Goal: Check status

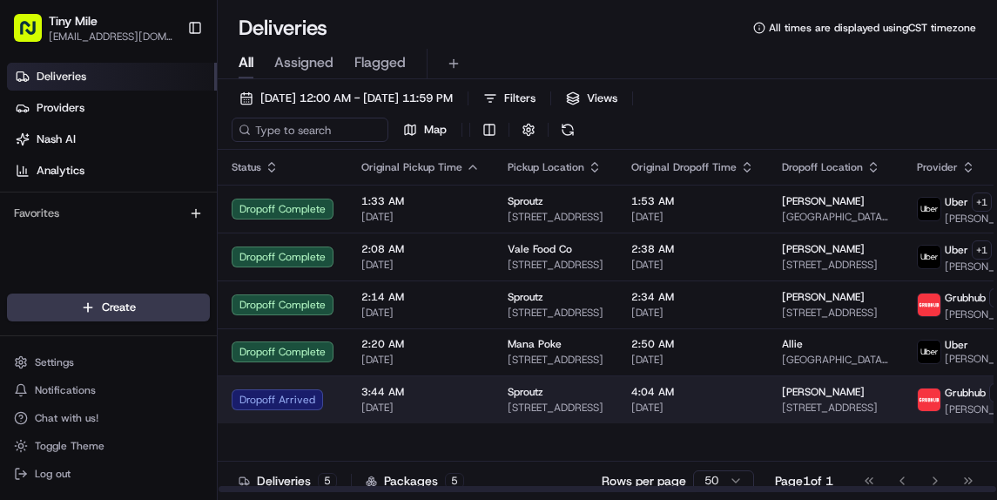
click at [464, 399] on span "3:44 AM" at bounding box center [421, 392] width 118 height 14
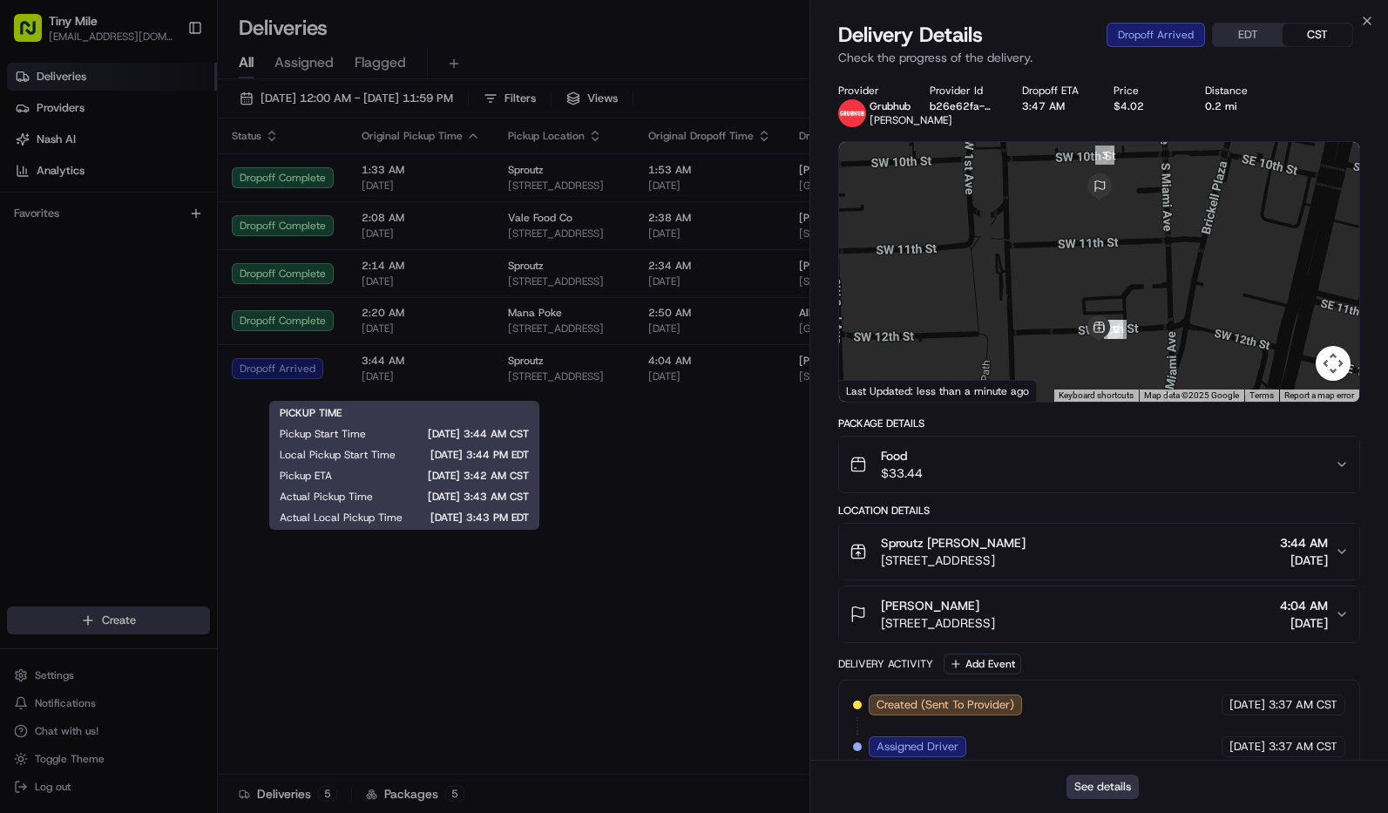
click at [997, 499] on button "See details" at bounding box center [1102, 786] width 72 height 24
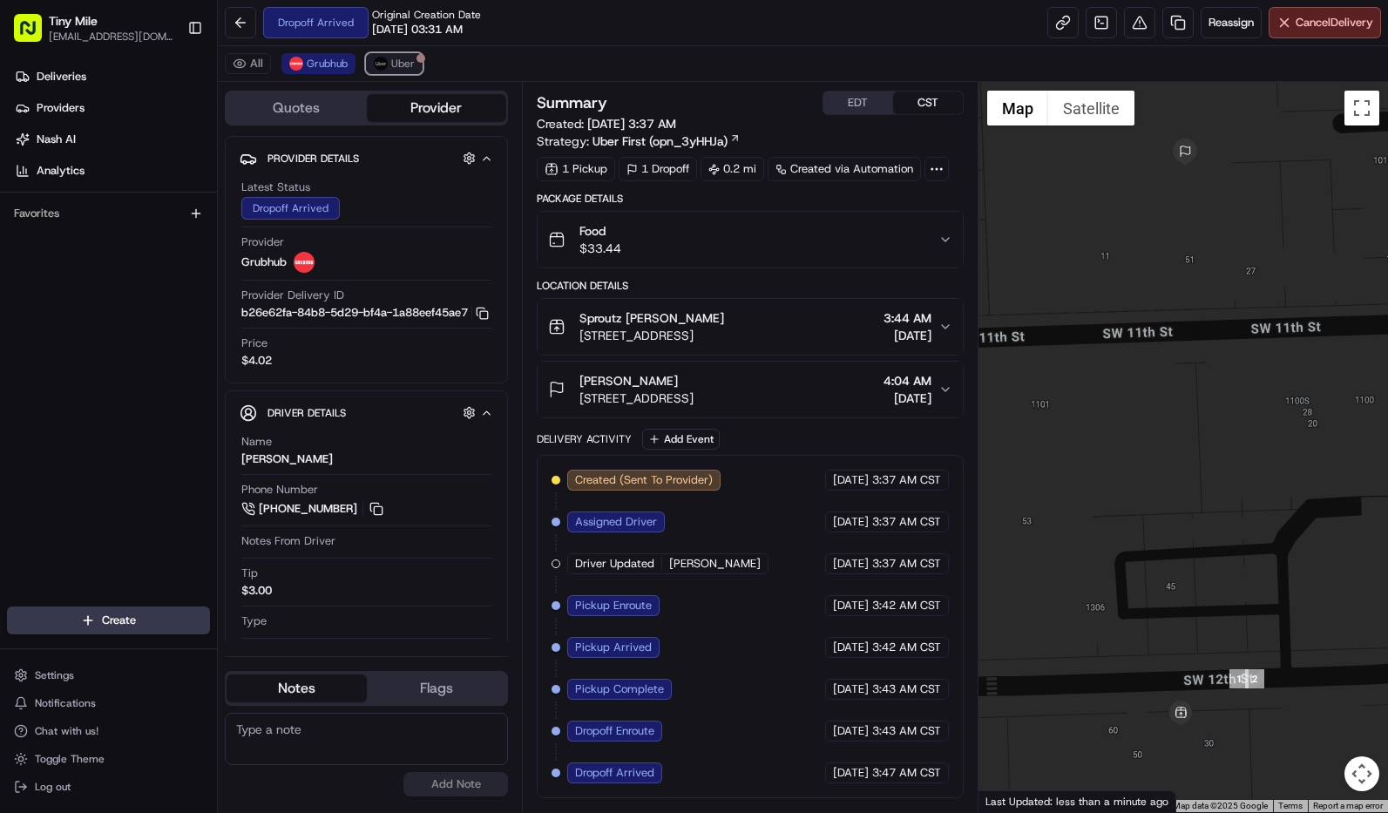
click at [395, 57] on span "Uber" at bounding box center [403, 64] width 24 height 14
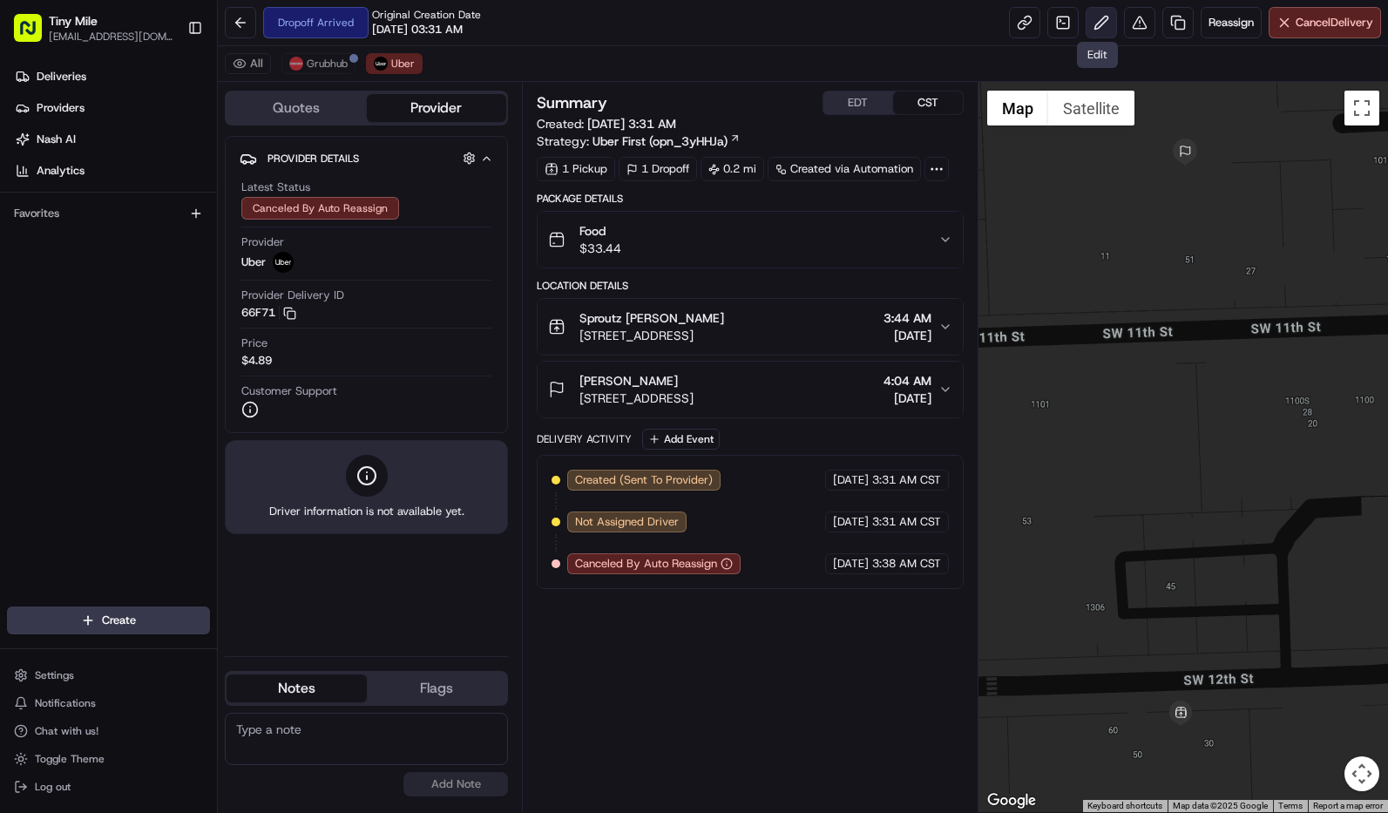
click at [1090, 20] on button at bounding box center [1100, 22] width 31 height 31
